Goal: Find specific page/section: Find specific page/section

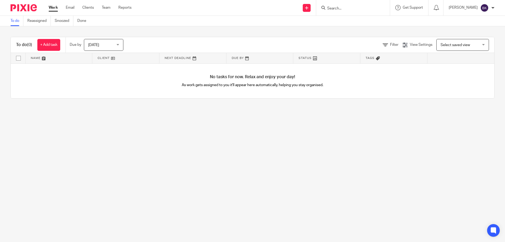
click at [360, 11] on div at bounding box center [353, 8] width 74 height 16
click at [360, 11] on input "Search" at bounding box center [350, 8] width 47 height 5
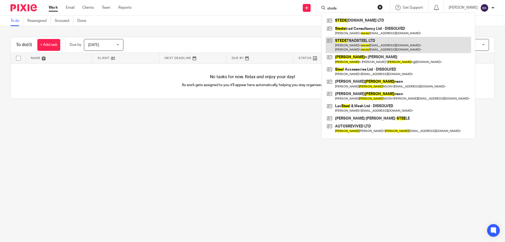
type input "stede"
click at [364, 43] on link at bounding box center [398, 45] width 145 height 16
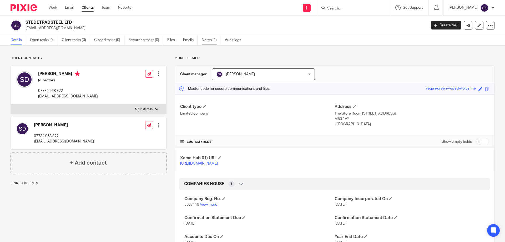
click at [208, 39] on link "Notes (1)" at bounding box center [211, 40] width 19 height 10
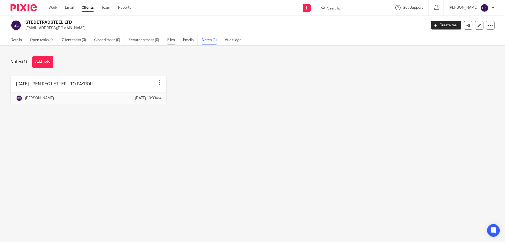
click at [170, 42] on link "Files" at bounding box center [173, 40] width 12 height 10
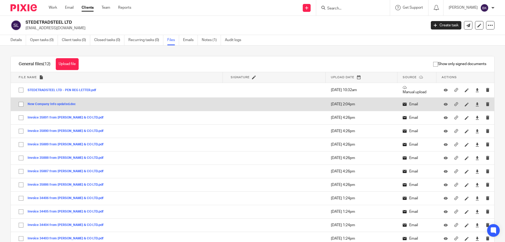
click at [58, 105] on button "New Company Info updated.doc" at bounding box center [54, 104] width 52 height 4
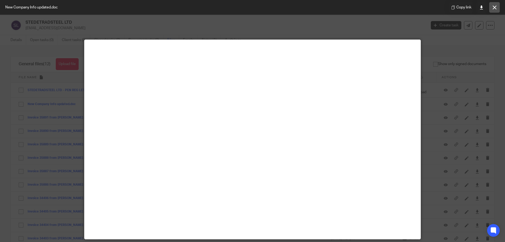
click at [499, 10] on button at bounding box center [494, 7] width 11 height 11
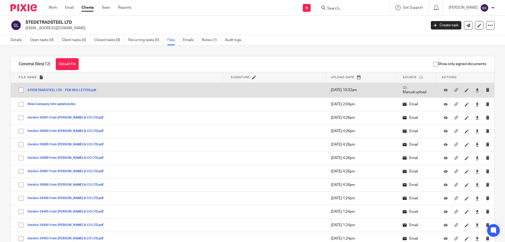
click at [77, 90] on button "STEDETRADSTEEL LTD - PEN REG LETTER.pdf" at bounding box center [64, 90] width 73 height 4
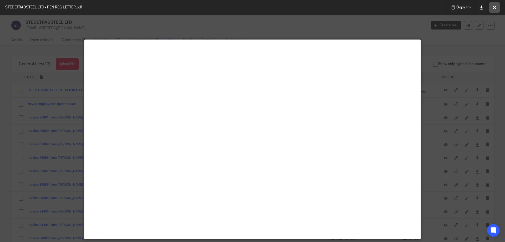
click at [492, 7] on button at bounding box center [494, 7] width 11 height 11
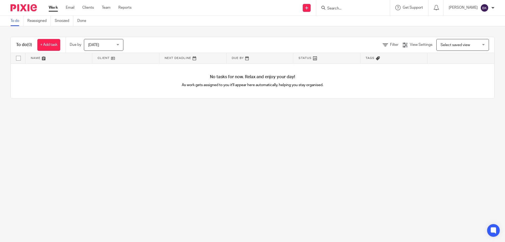
click at [351, 9] on input "Search" at bounding box center [350, 8] width 47 height 5
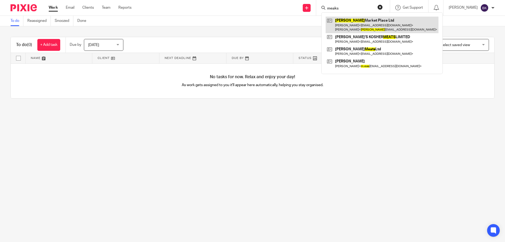
type input "meaks"
click at [360, 22] on link at bounding box center [382, 25] width 113 height 16
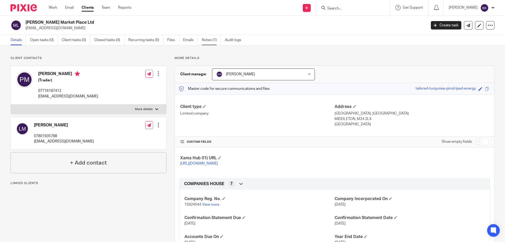
click at [216, 41] on link "Notes (1)" at bounding box center [211, 40] width 19 height 10
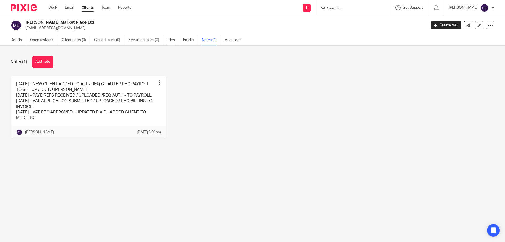
click at [169, 41] on link "Files" at bounding box center [173, 40] width 12 height 10
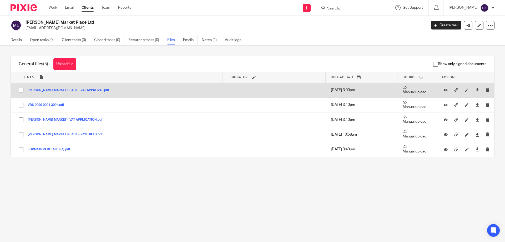
click at [78, 89] on button "[PERSON_NAME] MARKET PLACE - VAT APPROVAL.pdf" at bounding box center [70, 90] width 85 height 4
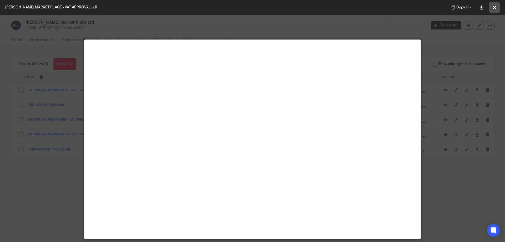
click at [496, 10] on button at bounding box center [494, 7] width 11 height 11
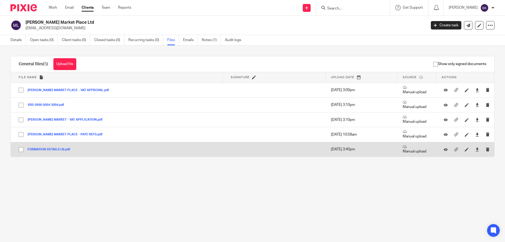
click at [57, 148] on button "FORMATION DETAILS (4).pdf" at bounding box center [51, 150] width 47 height 4
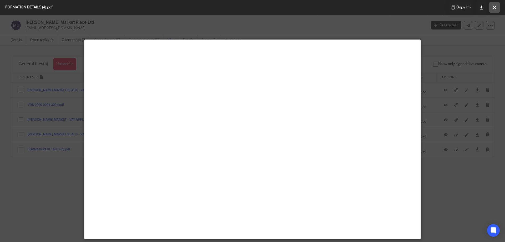
click at [497, 10] on button at bounding box center [494, 7] width 11 height 11
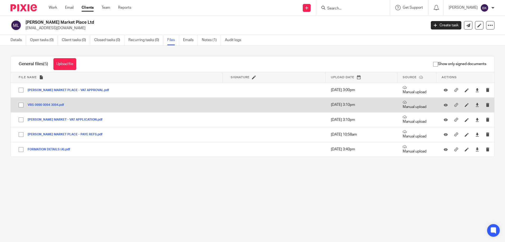
click at [58, 104] on button "VRS 0990 0094 3094.pdf" at bounding box center [48, 105] width 41 height 4
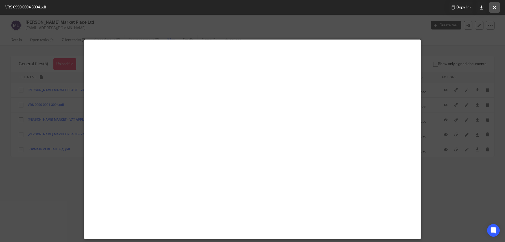
click at [495, 7] on icon at bounding box center [495, 8] width 4 height 4
